Goal: Find contact information: Find contact information

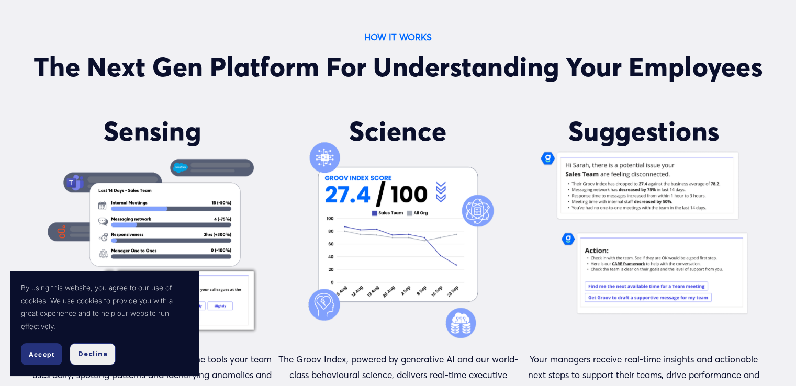
scroll to position [846, 0]
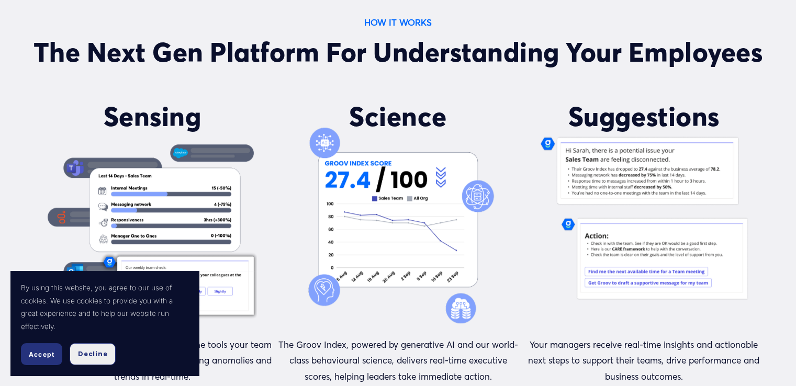
click at [105, 357] on button "Decline" at bounding box center [93, 354] width 46 height 22
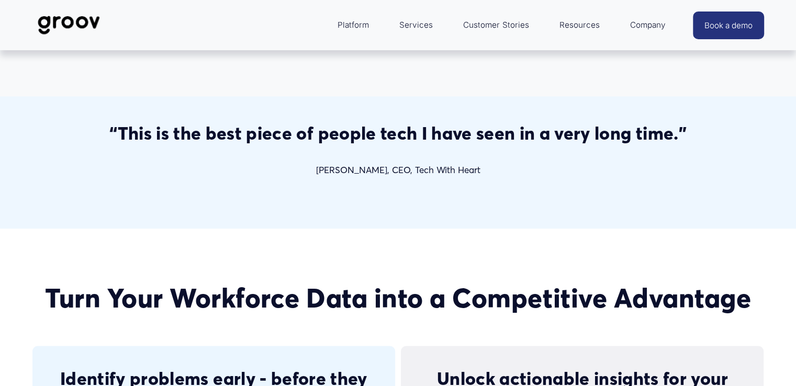
scroll to position [1705, 0]
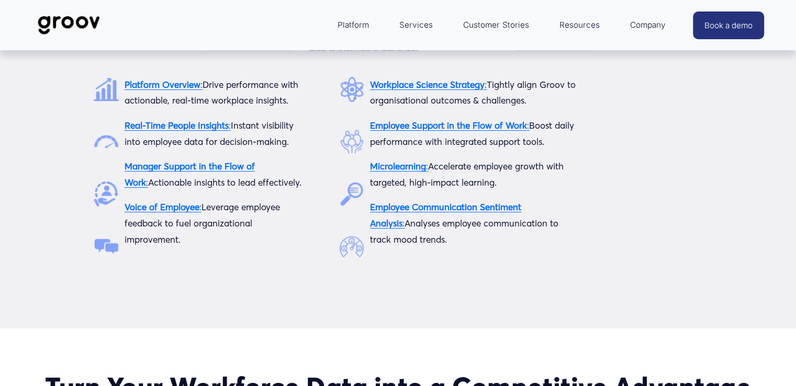
click at [358, 24] on span "Platform" at bounding box center [353, 25] width 31 height 15
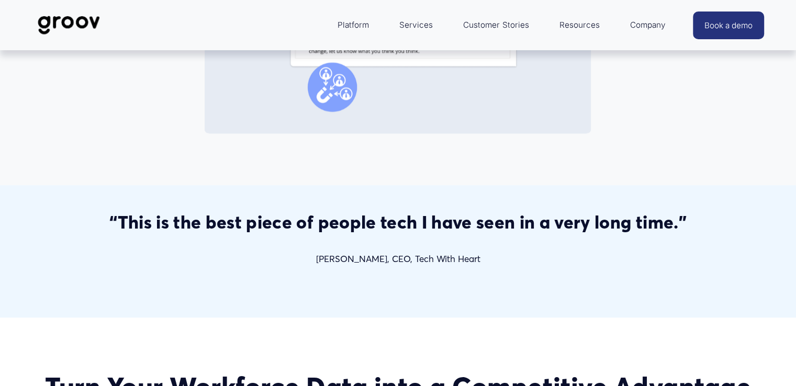
click at [427, 20] on link "Services" at bounding box center [416, 25] width 44 height 25
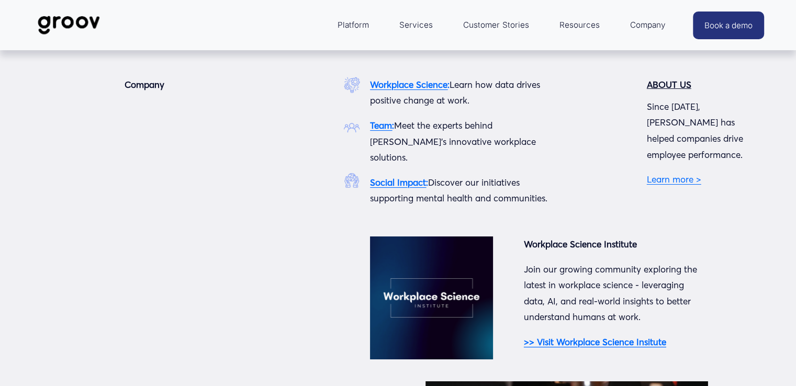
click at [377, 127] on strong "Team" at bounding box center [381, 125] width 22 height 11
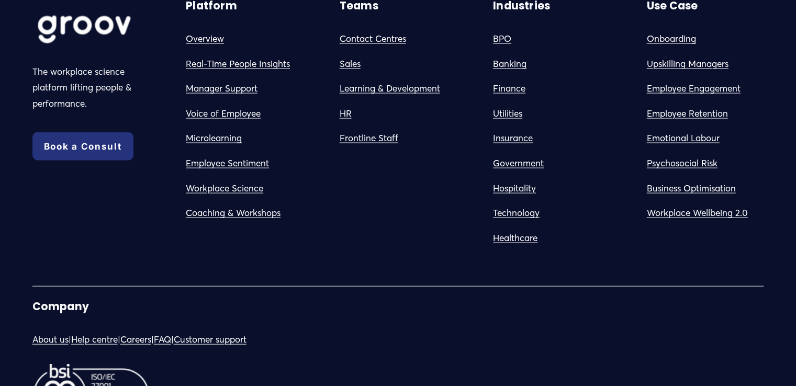
scroll to position [2064, 0]
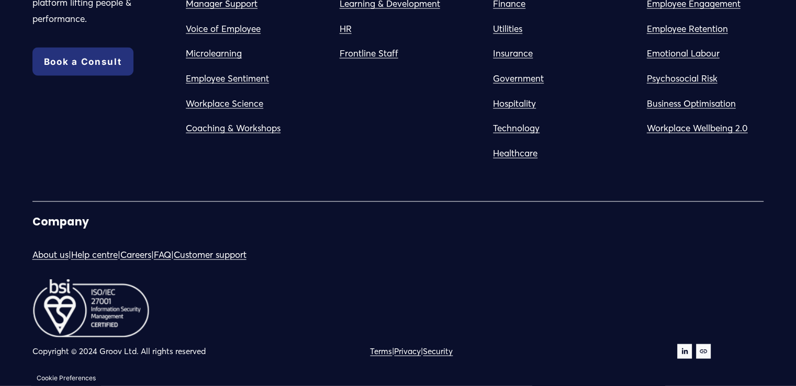
click at [687, 352] on use "LinkedIn" at bounding box center [685, 351] width 6 height 6
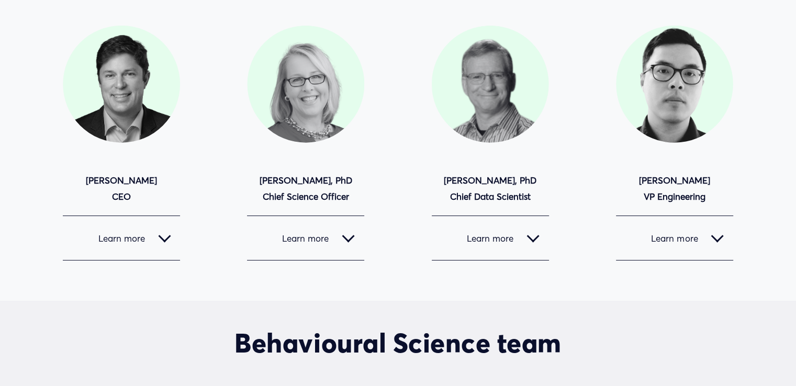
scroll to position [0, 0]
